Goal: Information Seeking & Learning: Learn about a topic

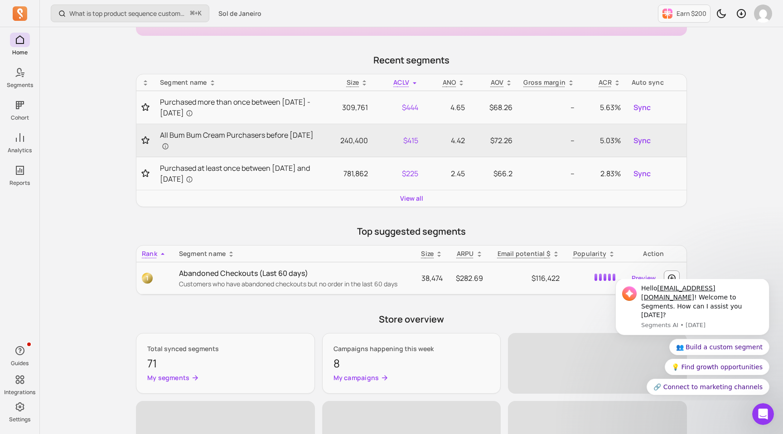
scroll to position [125, 0]
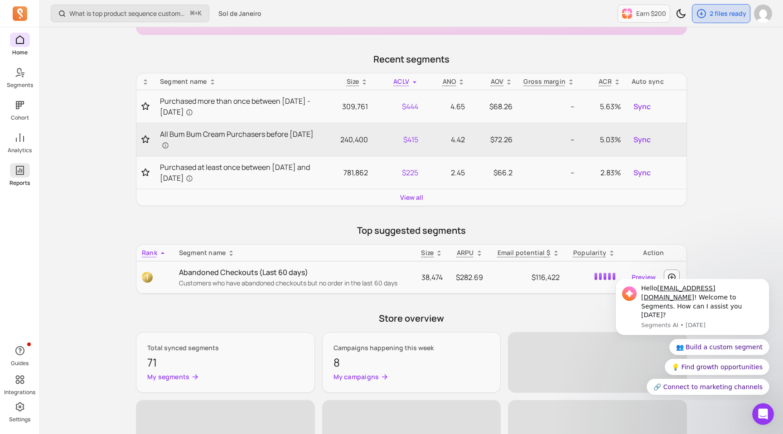
click at [21, 177] on span at bounding box center [20, 170] width 20 height 14
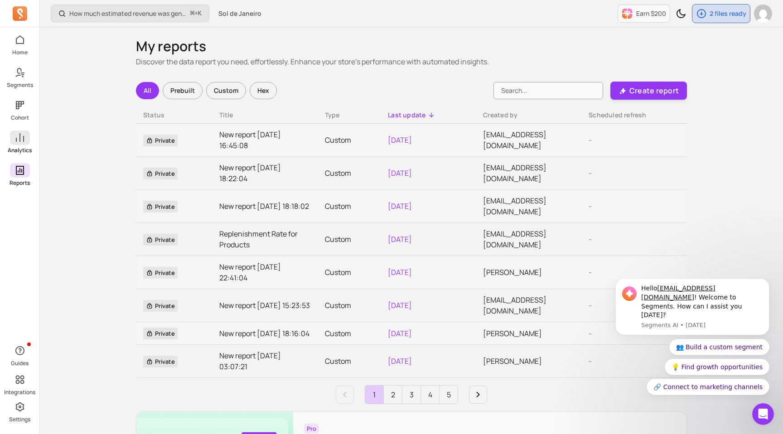
click at [21, 137] on icon at bounding box center [19, 137] width 11 height 11
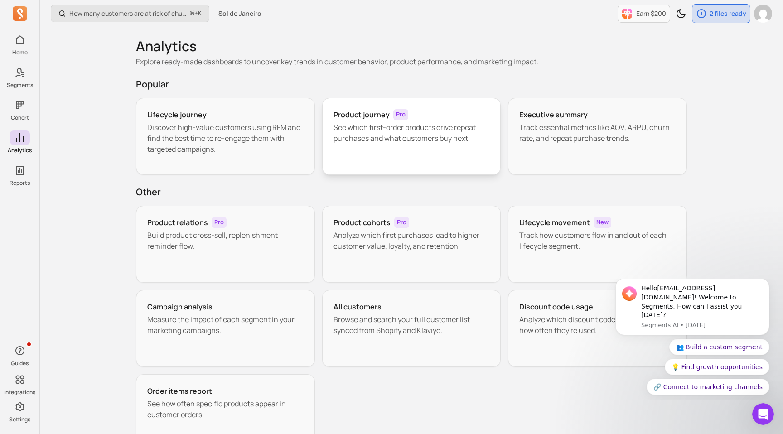
click at [408, 130] on p "See which first-order products drive repeat purchases and what customers buy ne…" at bounding box center [411, 133] width 156 height 22
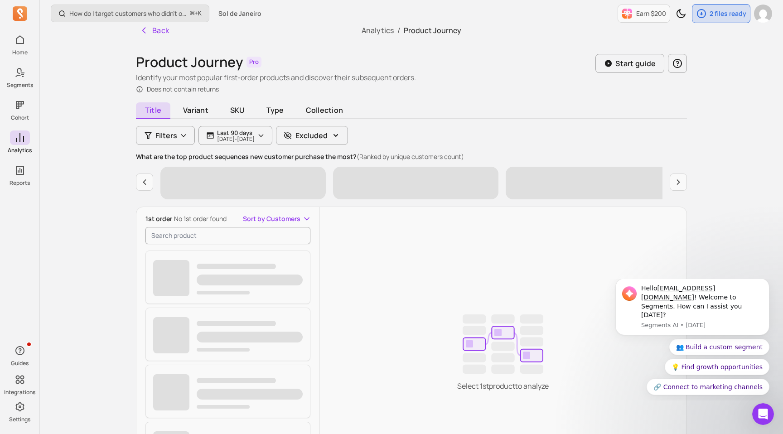
scroll to position [10, 0]
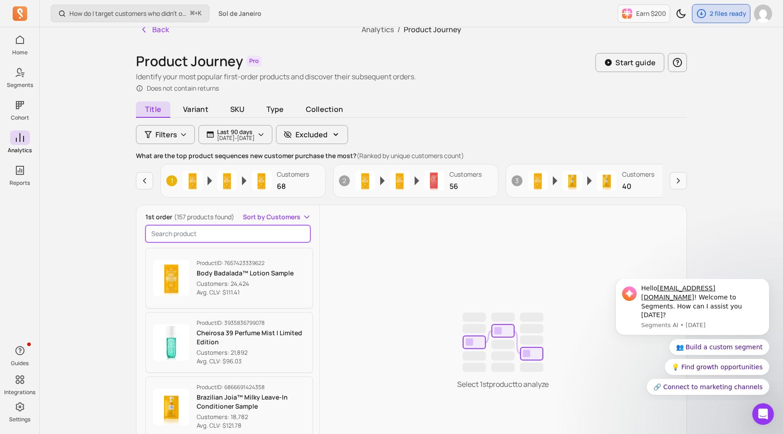
click at [247, 229] on input "search product" at bounding box center [227, 233] width 165 height 17
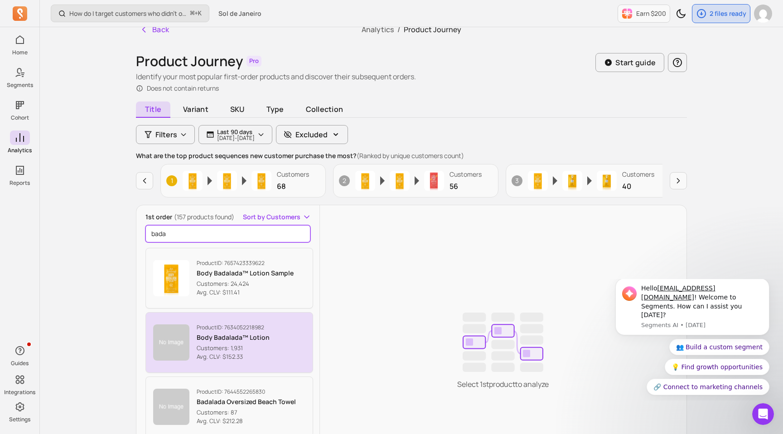
type input "bada"
click at [230, 339] on p "Body Badalada™ Lotion" at bounding box center [233, 337] width 73 height 9
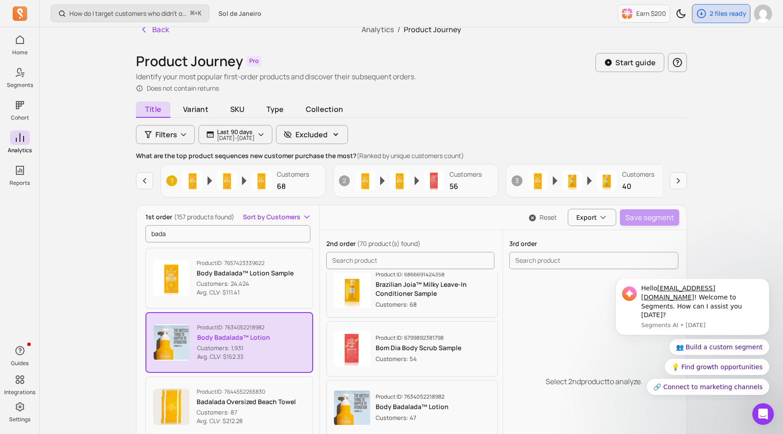
scroll to position [9, 0]
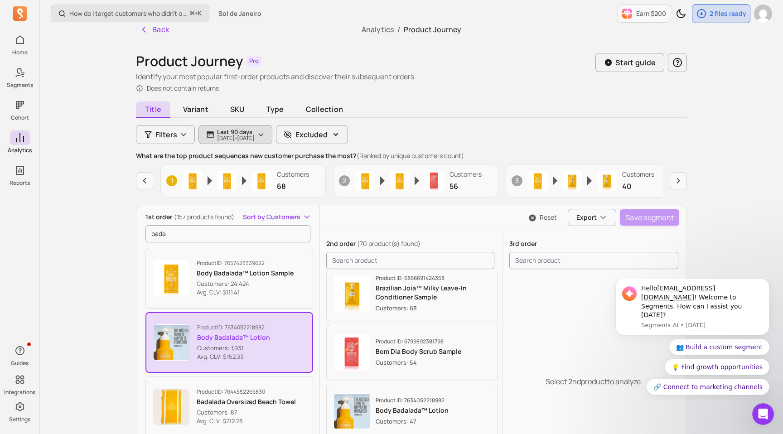
click at [227, 137] on p "[DATE] - [DATE]" at bounding box center [236, 137] width 38 height 5
